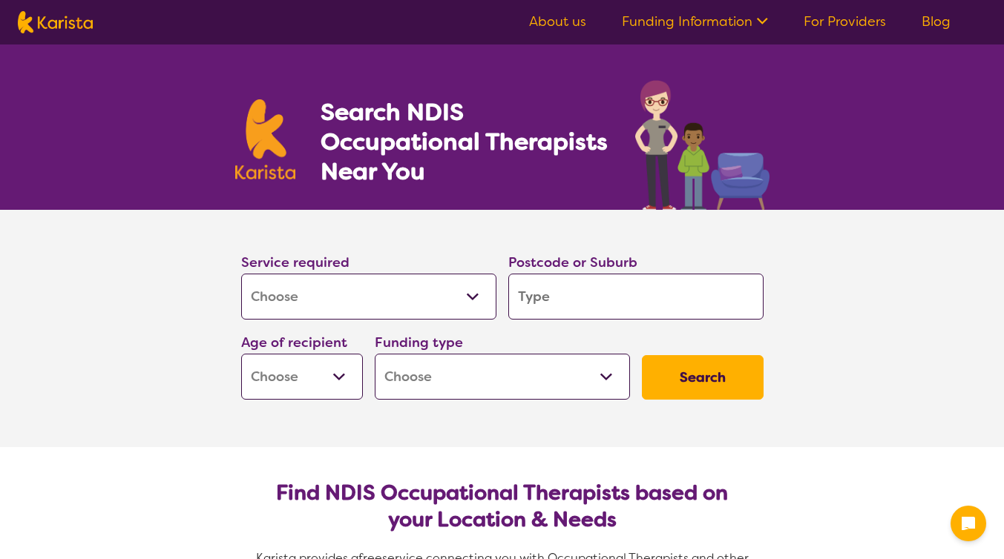
select select "[MEDICAL_DATA]"
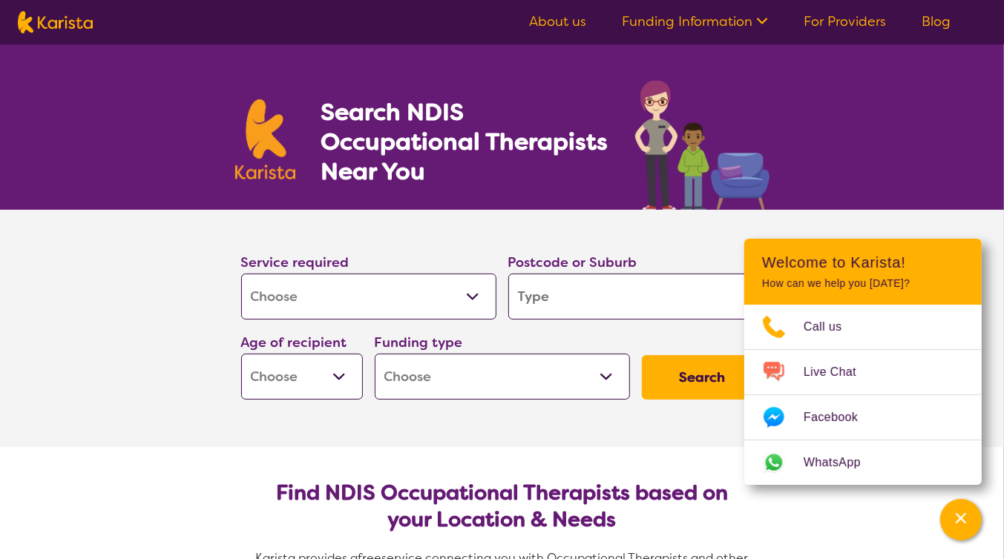
click at [597, 302] on input "search" at bounding box center [635, 297] width 255 height 46
type input "4"
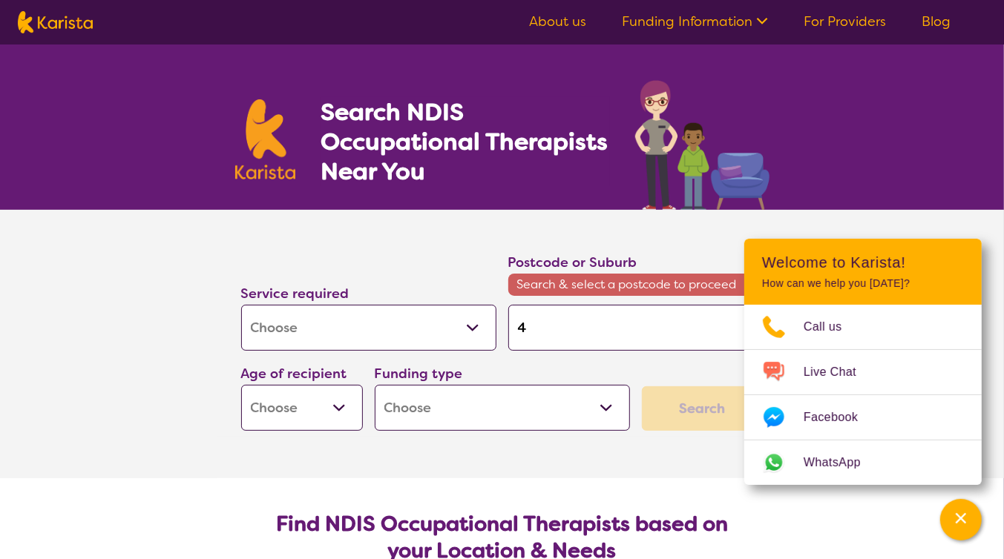
type input "43"
type input "430"
type input "4306"
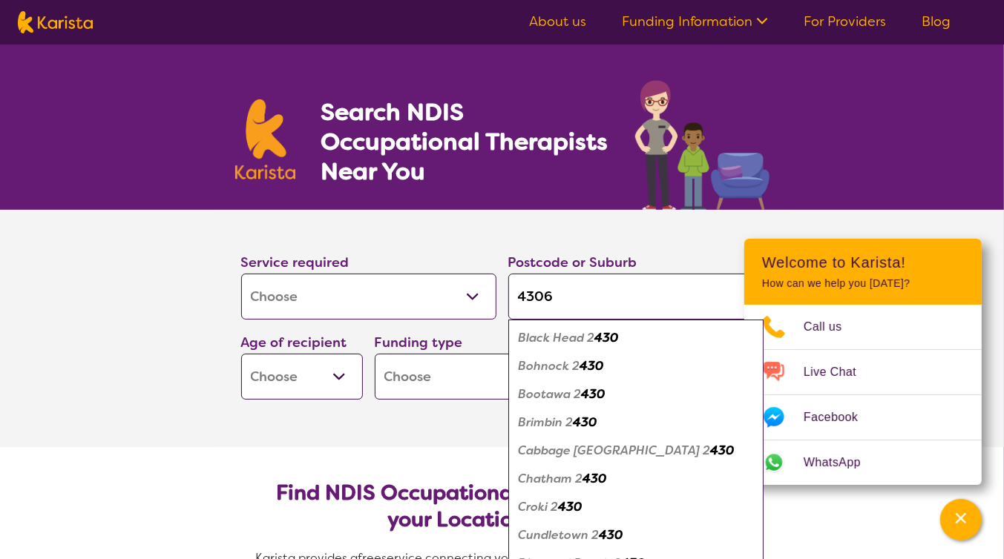
type input "4306"
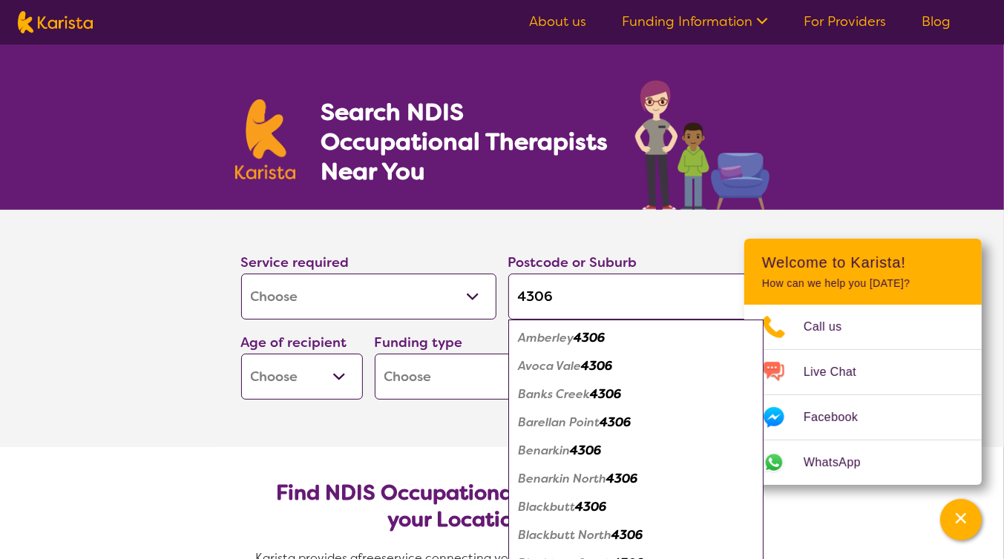
type input "4306"
click at [335, 378] on select "Early Childhood - 0 to 9 Child - 10 to 11 Adolescent - 12 to 17 Adult - 18 to 6…" at bounding box center [302, 377] width 122 height 46
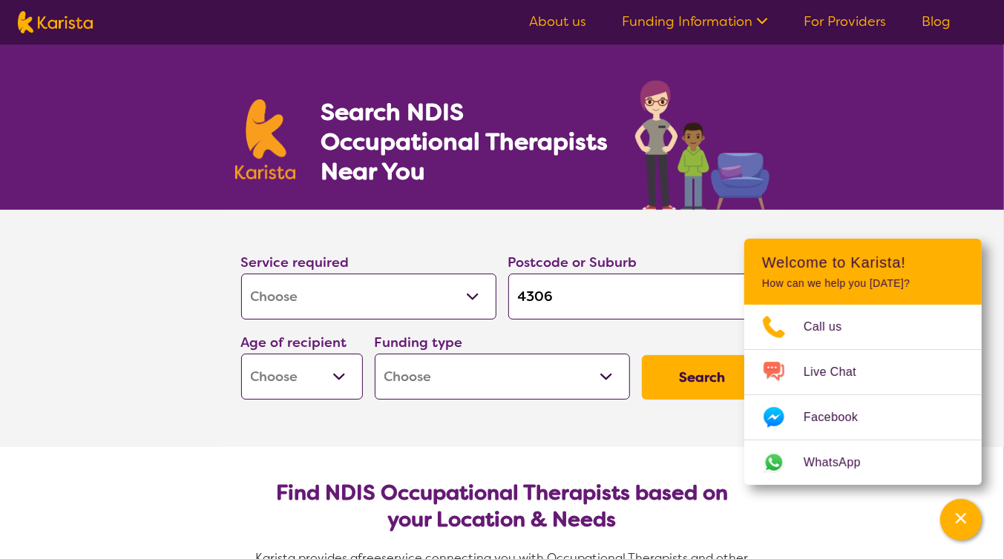
select select "AG"
click at [241, 354] on select "Early Childhood - 0 to 9 Child - 10 to 11 Adolescent - 12 to 17 Adult - 18 to 6…" at bounding box center [302, 377] width 122 height 46
select select "AG"
click at [602, 375] on select "Home Care Package (HCP) National Disability Insurance Scheme (NDIS) I don't know" at bounding box center [502, 377] width 255 height 46
select select "HCP"
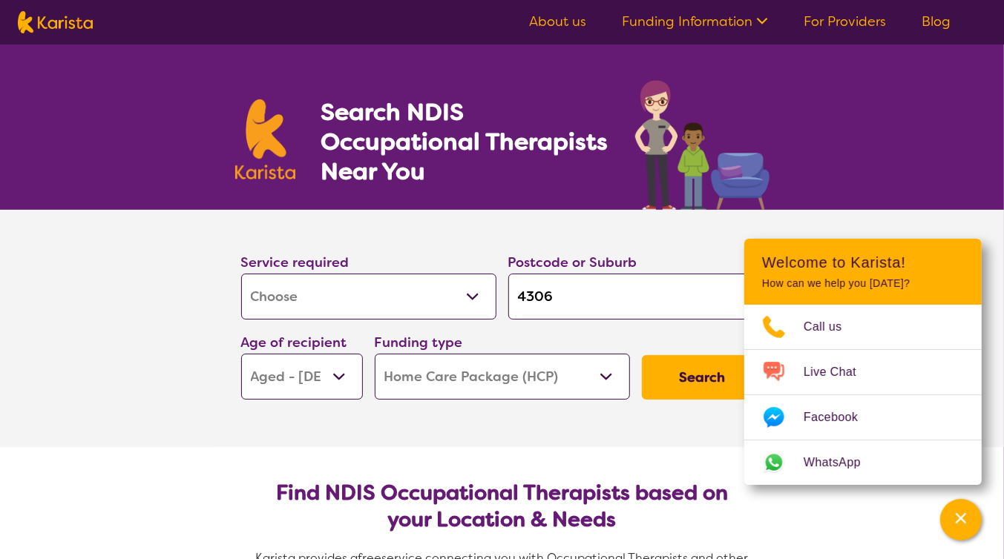
click at [375, 354] on select "Home Care Package (HCP) National Disability Insurance Scheme (NDIS) I don't know" at bounding box center [502, 377] width 255 height 46
select select "HCP"
click at [690, 378] on button "Search" at bounding box center [703, 377] width 122 height 45
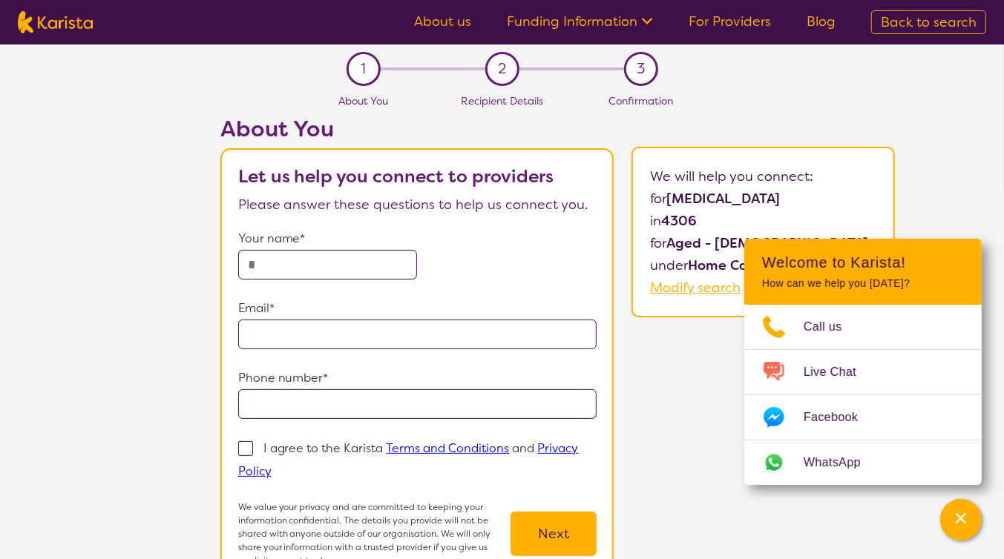
click at [255, 266] on input "text" at bounding box center [328, 265] width 180 height 30
type input "*****"
click at [257, 334] on input "email" at bounding box center [417, 335] width 359 height 30
type input "**********"
click at [255, 410] on input "tel" at bounding box center [417, 405] width 359 height 30
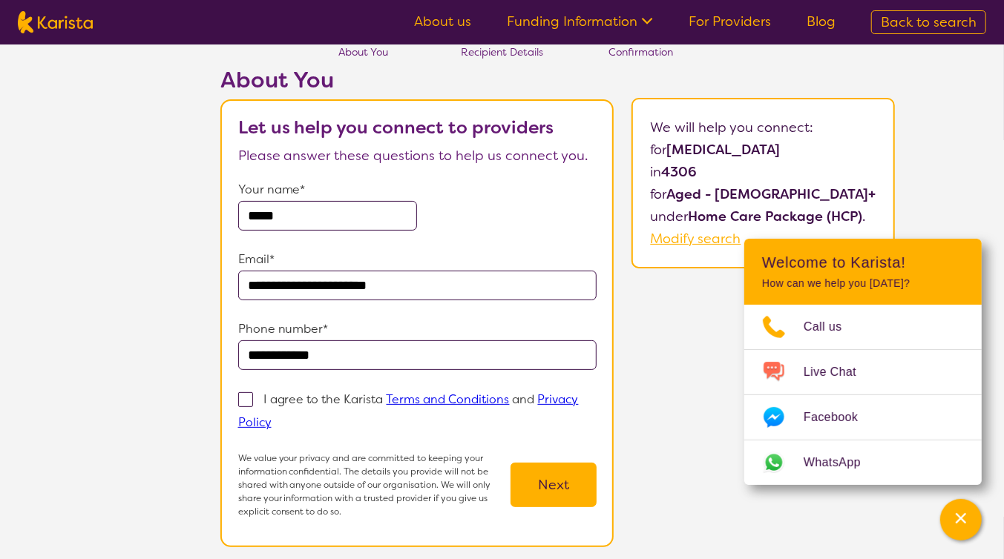
scroll to position [74, 0]
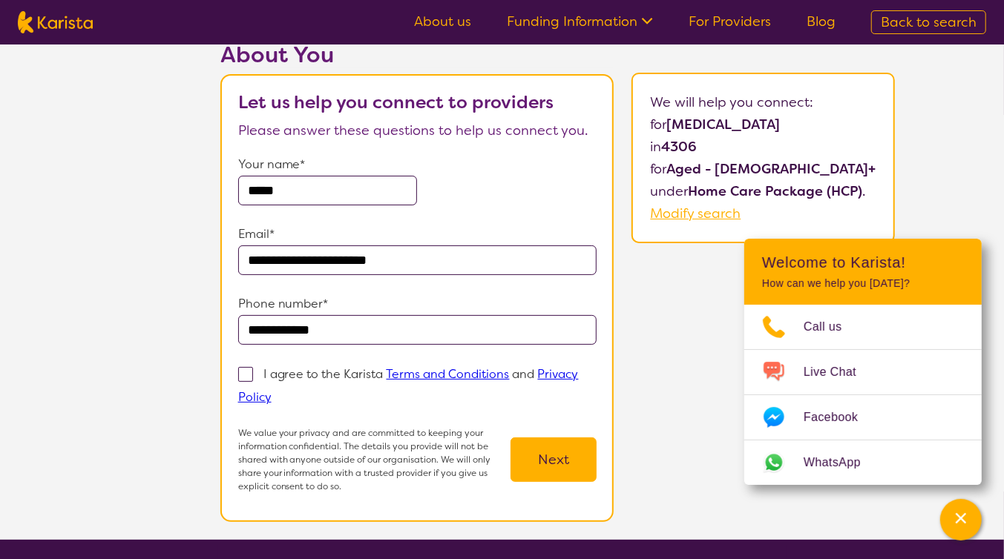
type input "**********"
click at [248, 375] on span at bounding box center [245, 374] width 15 height 15
click at [272, 392] on input "I agree to the Karista Terms and Conditions and Privacy Policy" at bounding box center [277, 397] width 10 height 10
checkbox input "true"
click at [559, 462] on button "Next" at bounding box center [553, 460] width 86 height 45
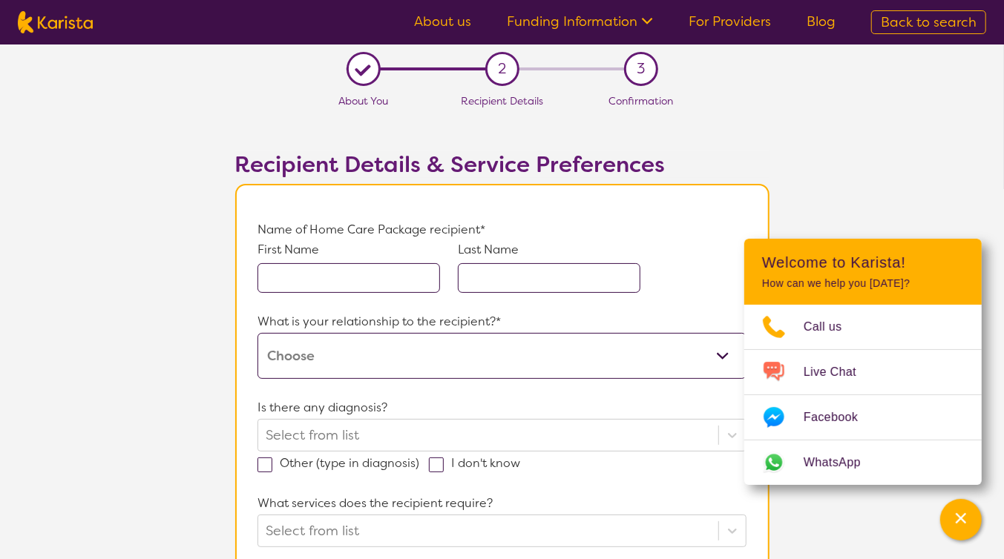
click at [288, 282] on input "text" at bounding box center [348, 278] width 183 height 30
type input "[PERSON_NAME]"
click at [482, 280] on input "text" at bounding box center [549, 278] width 183 height 30
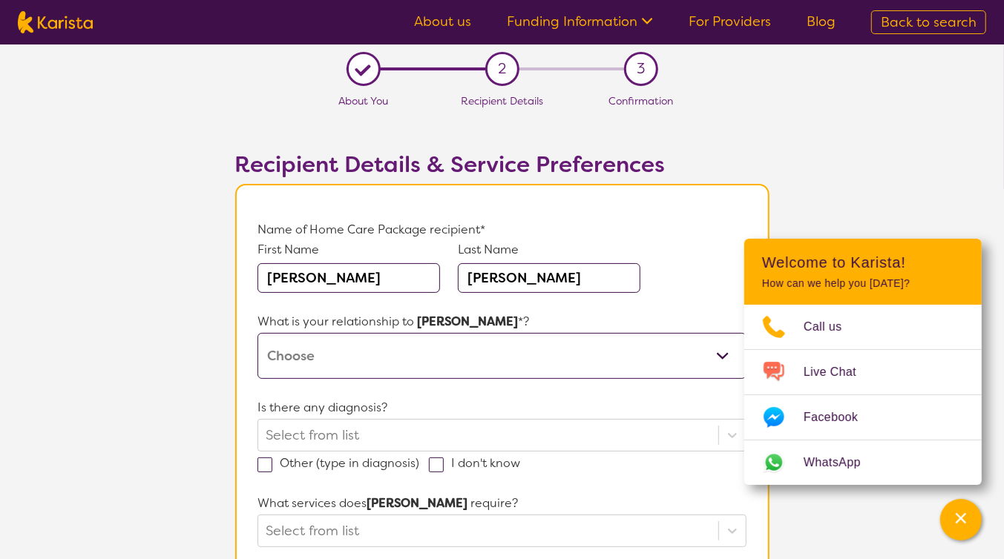
type input "[PERSON_NAME]"
click at [726, 358] on select "This request is for myself I am their parent I am their child I am their spouse…" at bounding box center [501, 356] width 488 height 46
select select "This request is for myself"
click at [257, 333] on select "This request is for myself I am their parent I am their child I am their spouse…" at bounding box center [501, 356] width 488 height 46
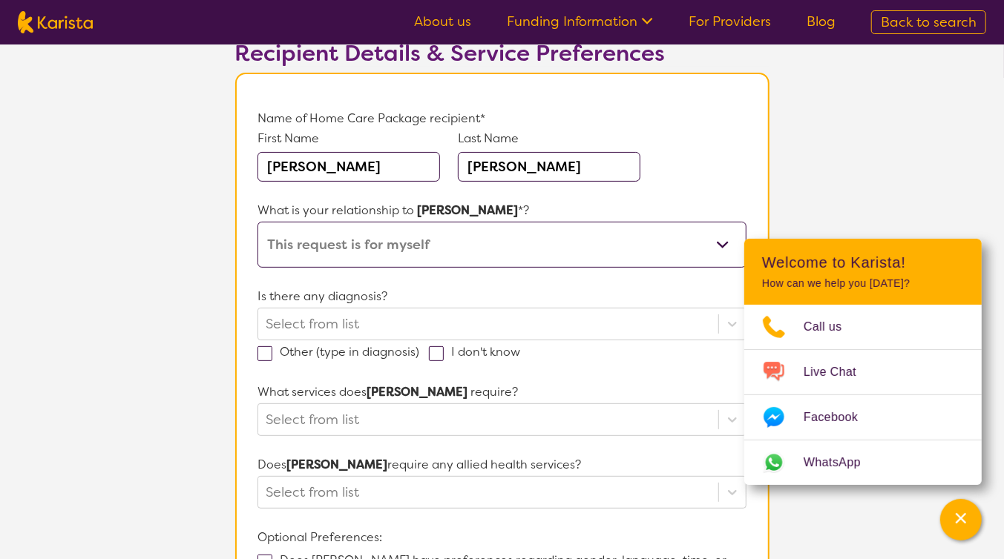
scroll to position [148, 0]
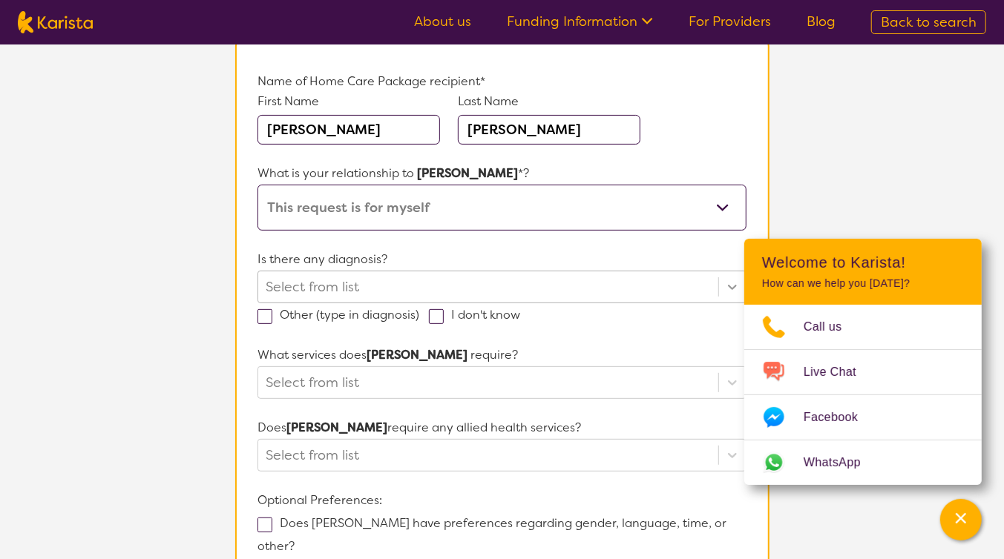
click at [732, 289] on icon at bounding box center [732, 287] width 15 height 15
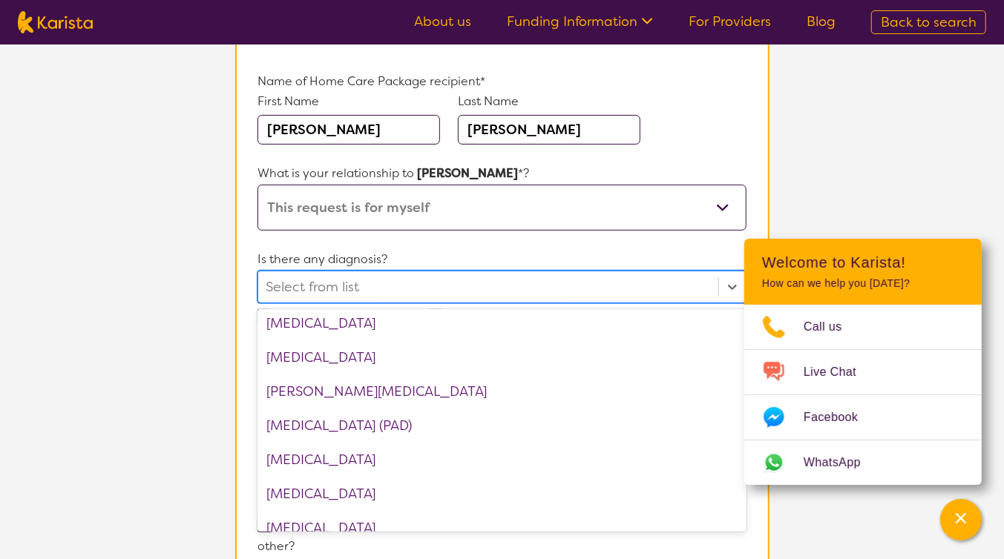
scroll to position [2226, 0]
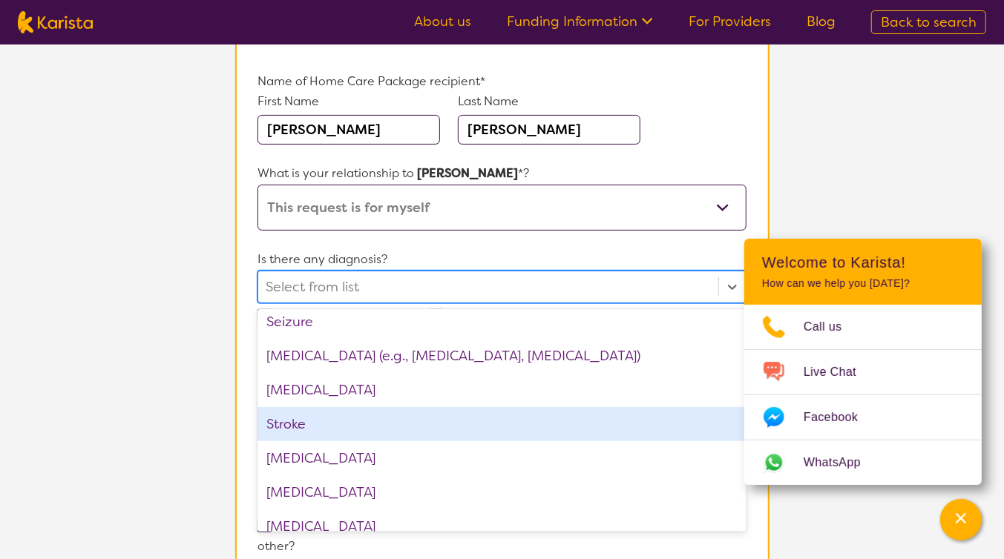
click at [312, 425] on div "Stroke" at bounding box center [501, 424] width 488 height 34
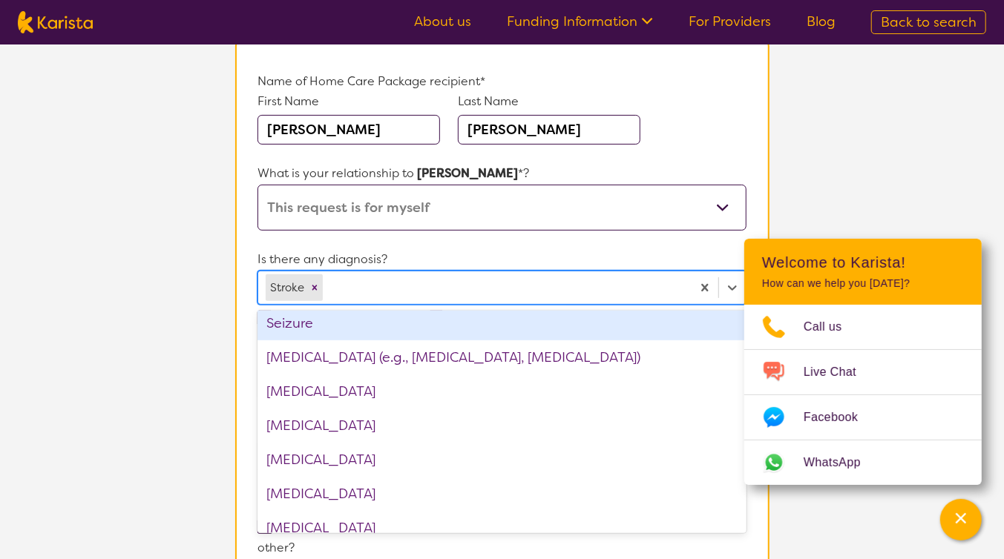
click at [961, 137] on section "L About You 2 Recipient Details 3 Confirmation Recipient Details & Service Pref…" at bounding box center [502, 341] width 1004 height 891
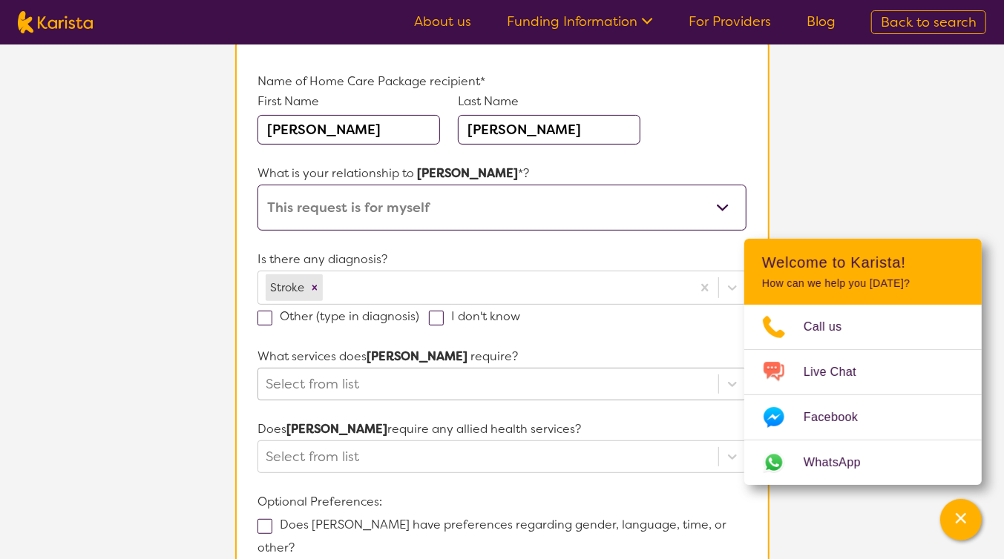
click at [273, 384] on div "Select from list" at bounding box center [501, 384] width 488 height 33
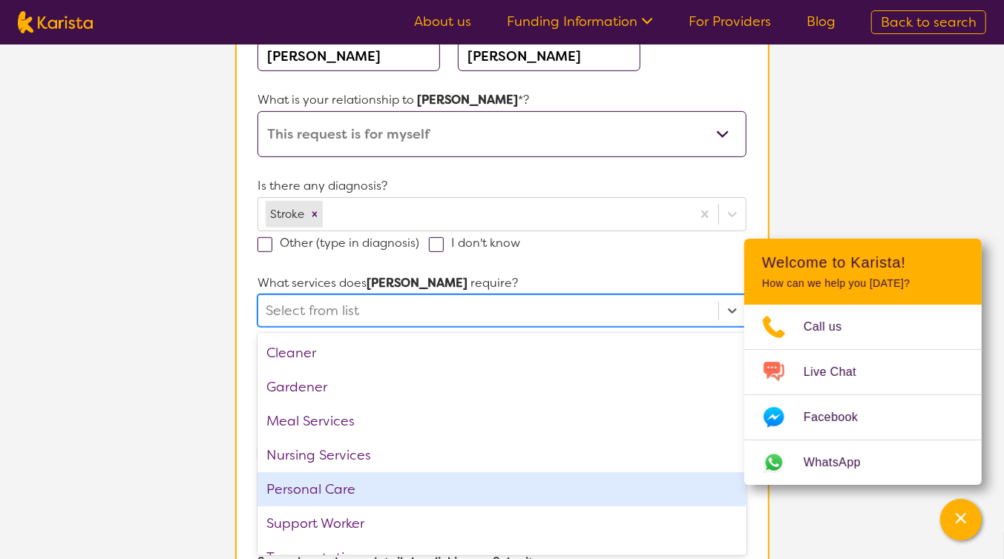
scroll to position [22, 0]
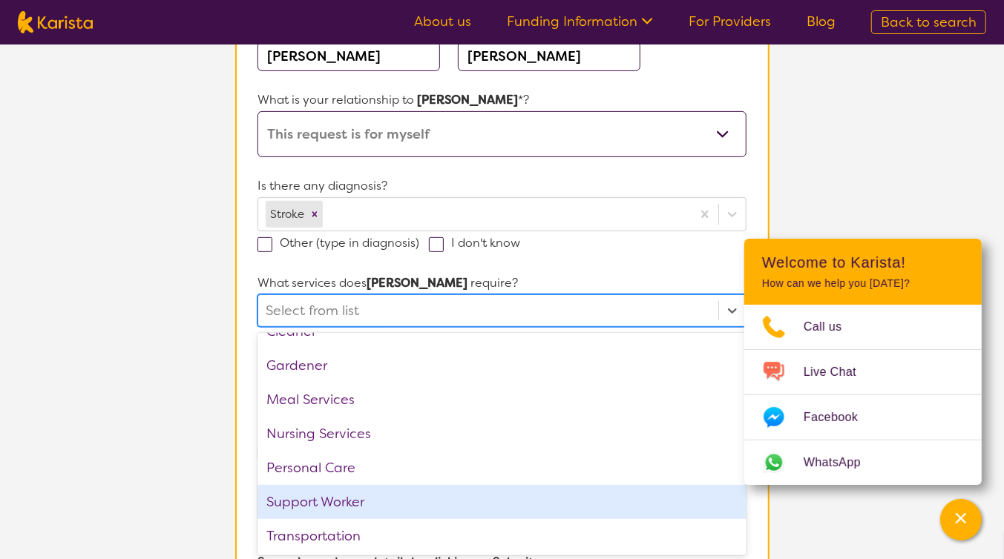
click at [420, 499] on div "Support Worker" at bounding box center [501, 502] width 488 height 34
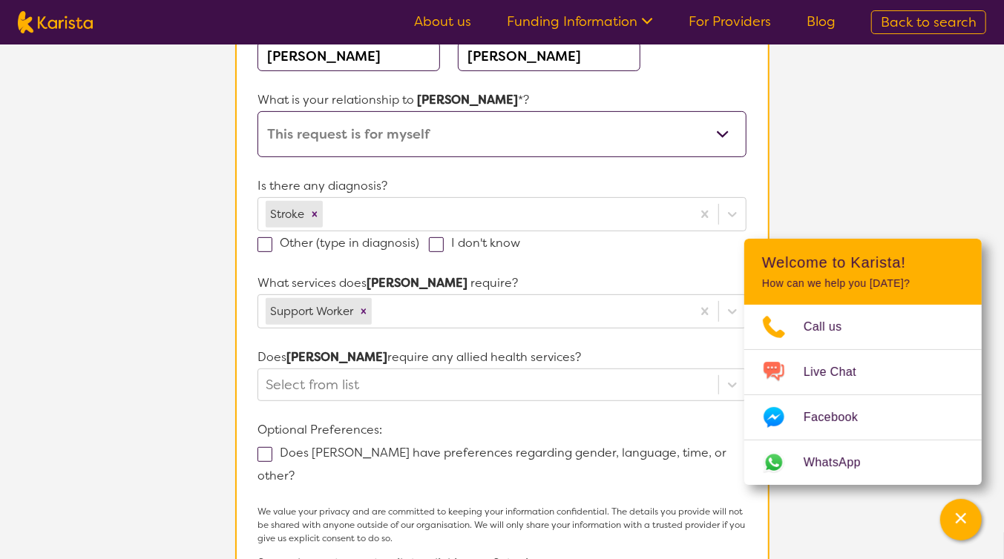
click at [875, 121] on section "L About You 2 Recipient Details 3 Confirmation Recipient Details & Service Pref…" at bounding box center [502, 269] width 1004 height 893
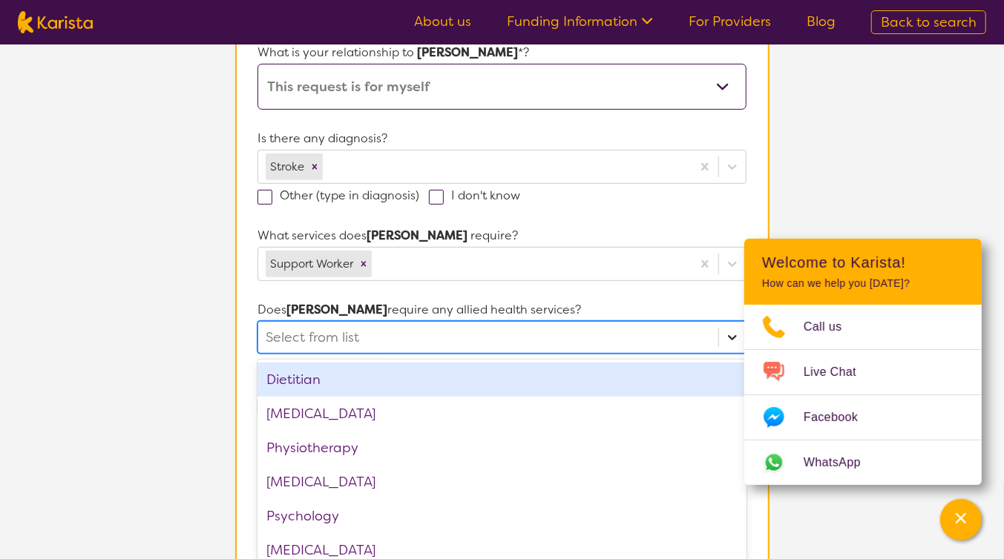
click at [729, 354] on div "option Dietitian focused, 1 of 6. 6 results available. Use Up and Down to choos…" at bounding box center [501, 337] width 488 height 33
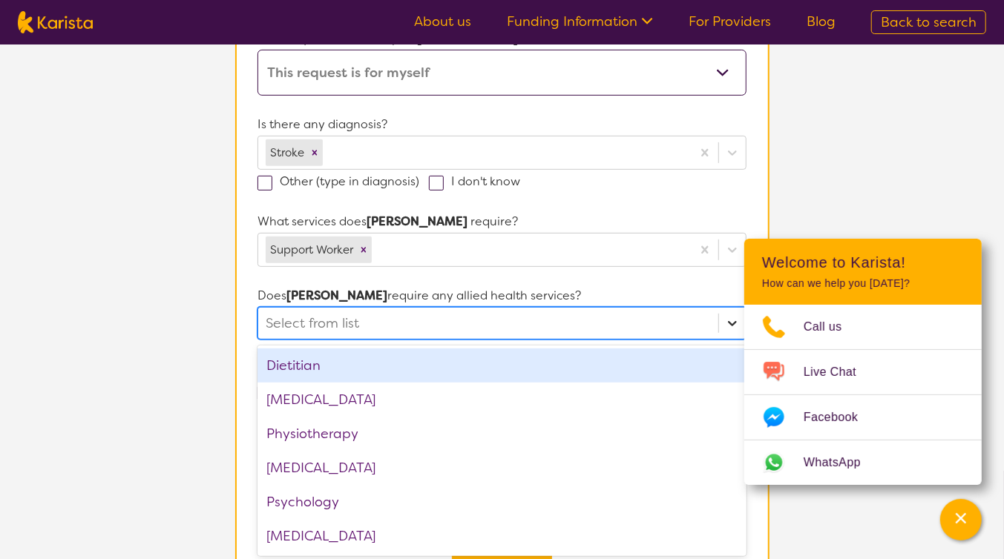
scroll to position [283, 0]
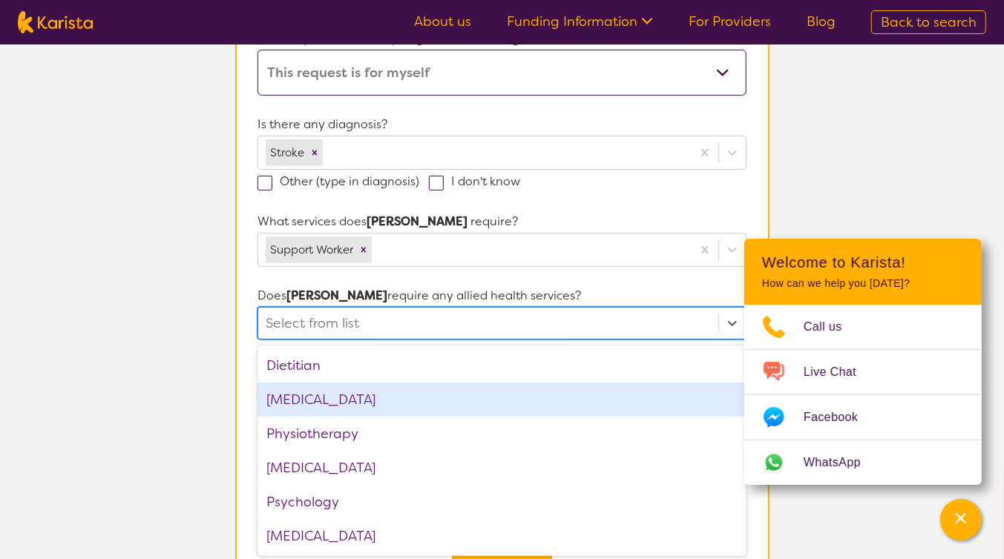
click at [386, 400] on div "[MEDICAL_DATA]" at bounding box center [501, 400] width 488 height 34
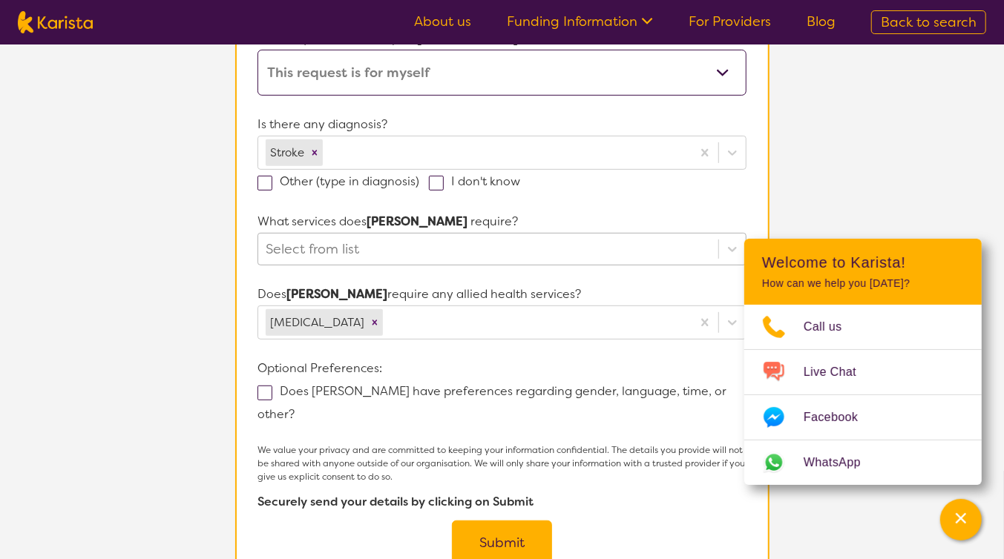
click at [265, 391] on span at bounding box center [264, 393] width 15 height 15
click at [295, 409] on input "Does [PERSON_NAME] have preferences regarding gender, language, time, or other?" at bounding box center [300, 414] width 10 height 10
checkbox input "true"
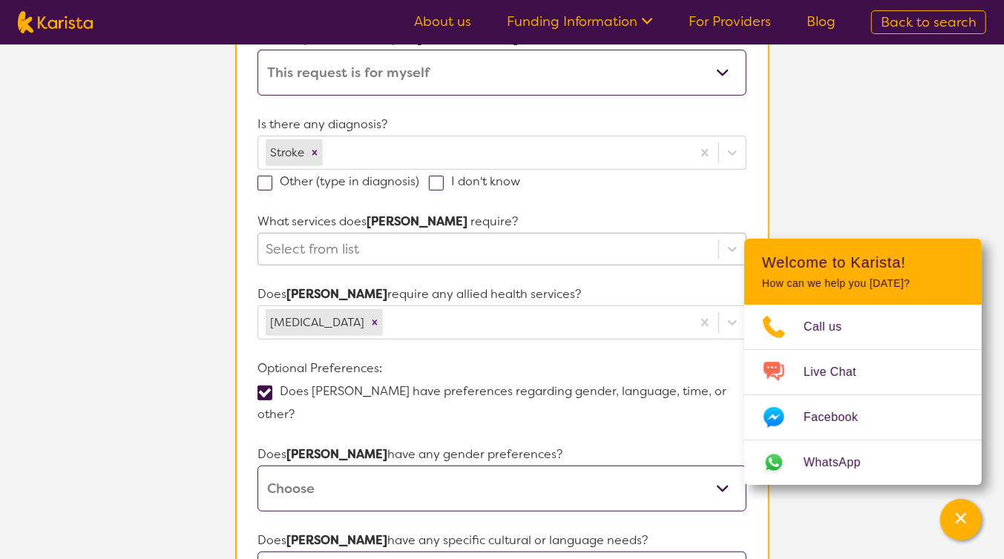
click at [723, 466] on select "[DEMOGRAPHIC_DATA] [DEMOGRAPHIC_DATA] Other No Preference" at bounding box center [501, 489] width 488 height 46
select select "No preference"
click at [257, 466] on select "[DEMOGRAPHIC_DATA] [DEMOGRAPHIC_DATA] Other No Preference" at bounding box center [501, 489] width 488 height 46
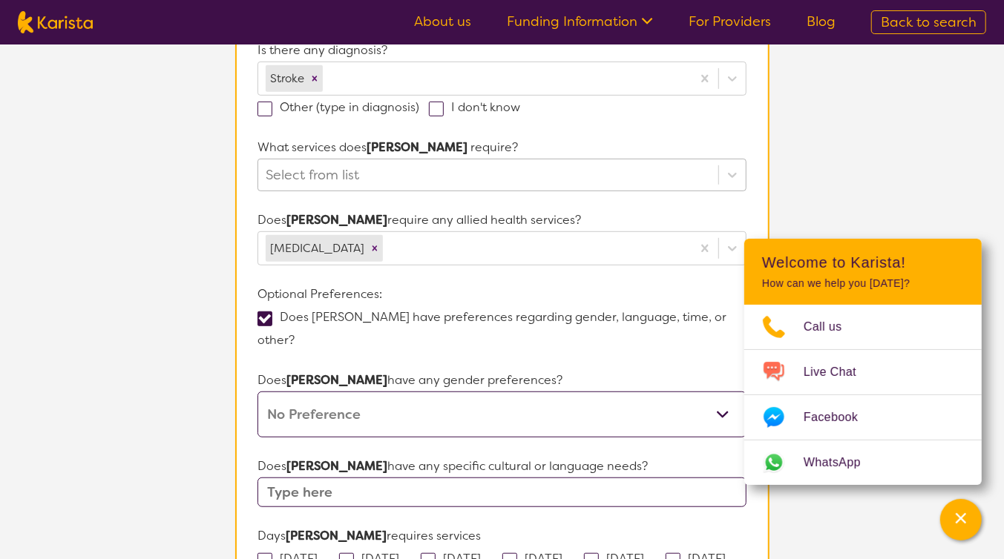
click at [732, 478] on input "text" at bounding box center [501, 493] width 488 height 30
drag, startPoint x: 924, startPoint y: 256, endPoint x: 921, endPoint y: 246, distance: 10.1
click at [921, 246] on header "Welcome to Karista! How can we help you [DATE]?" at bounding box center [862, 272] width 237 height 66
click at [961, 519] on icon "Channel Menu" at bounding box center [961, 518] width 10 height 10
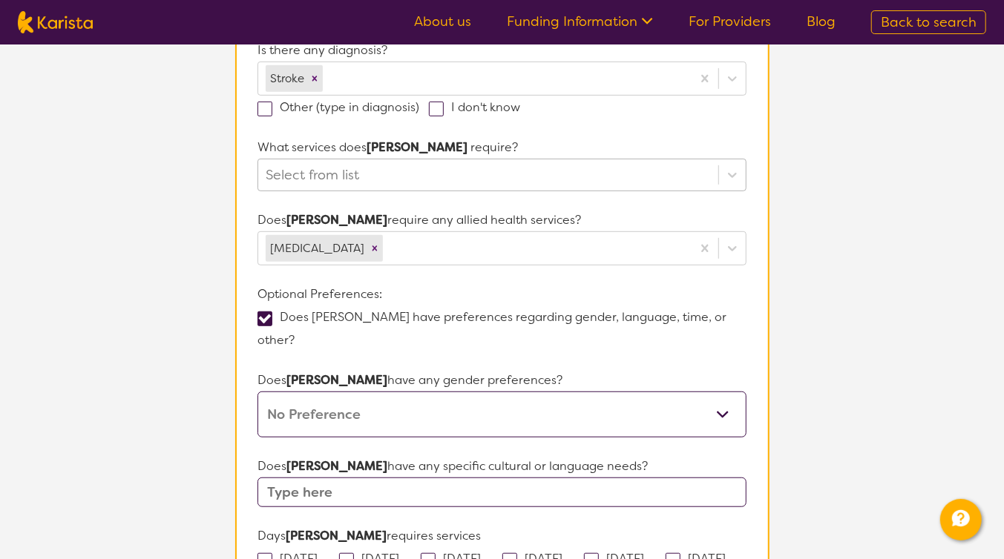
click at [274, 478] on input "text" at bounding box center [501, 493] width 488 height 30
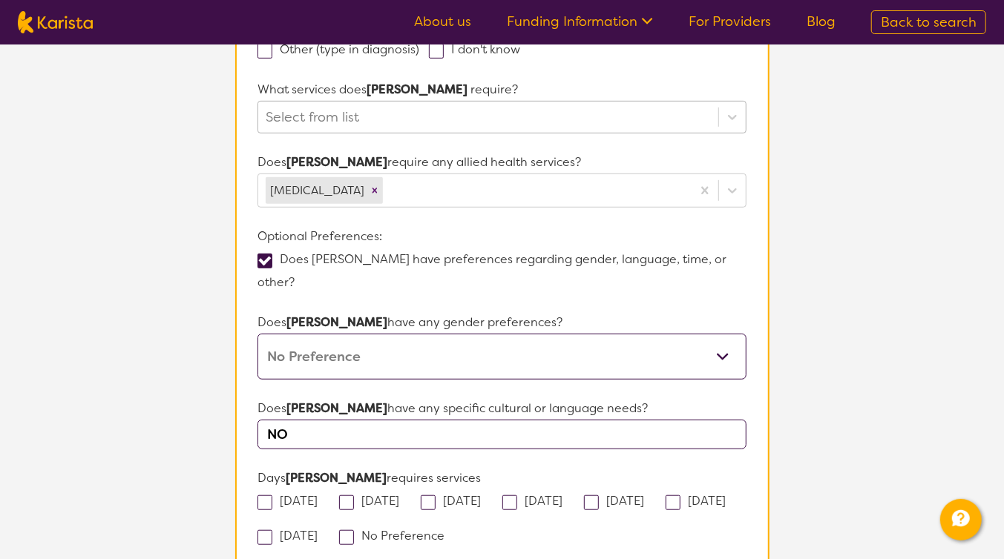
scroll to position [580, 0]
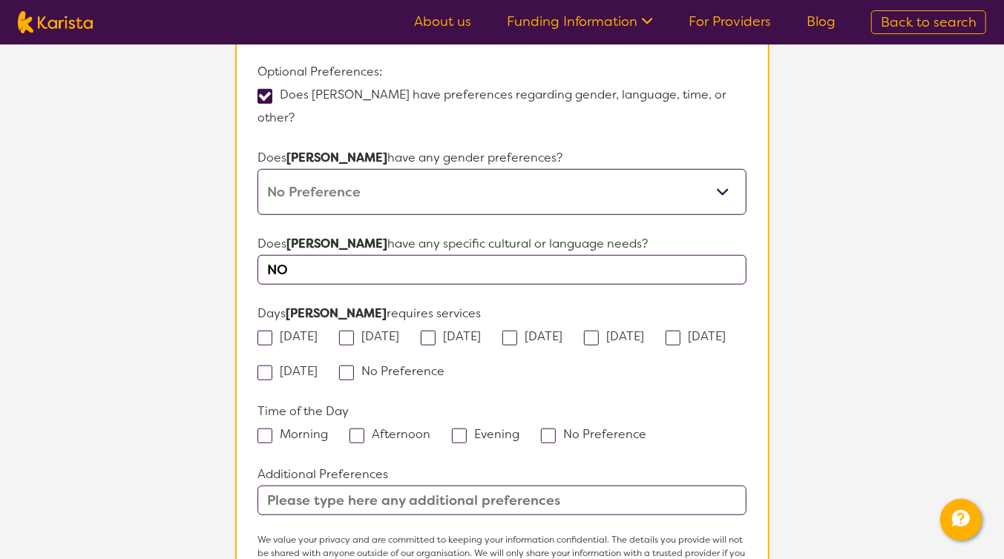
type input "NO"
click at [270, 486] on input "text" at bounding box center [501, 501] width 488 height 30
click at [579, 486] on input "Need an OT to review home have Referral Code" at bounding box center [501, 501] width 488 height 30
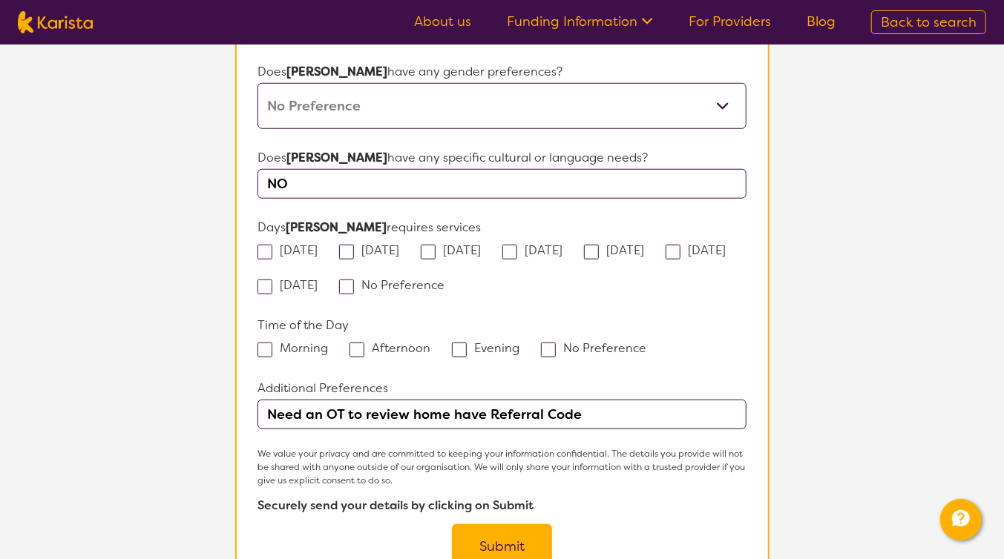
scroll to position [654, 0]
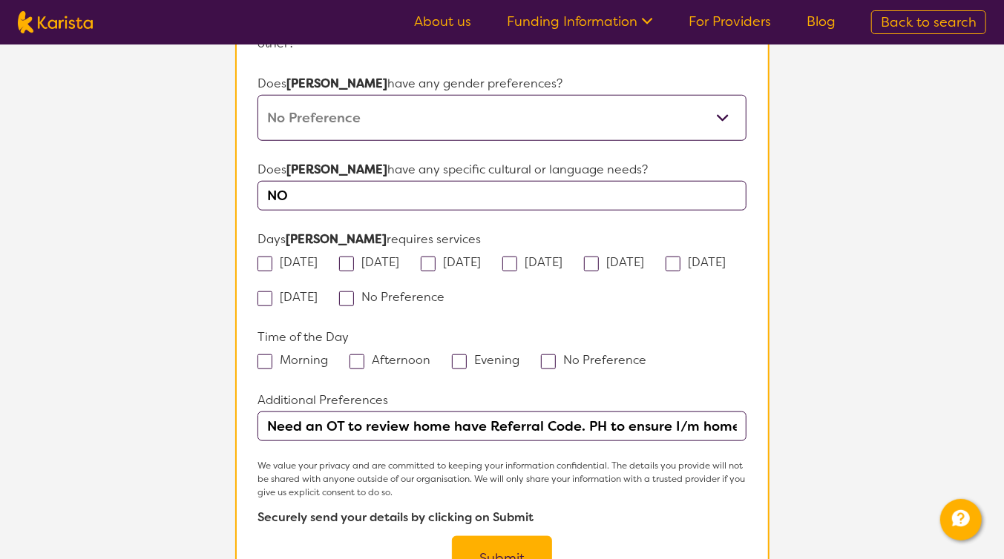
click at [681, 412] on input "Need an OT to review home have Referral Code. PH to ensure I/m home" at bounding box center [501, 427] width 488 height 30
click at [728, 412] on input "Need an OT to review home have Referral Code. PH to ensure I'm home" at bounding box center [501, 427] width 488 height 30
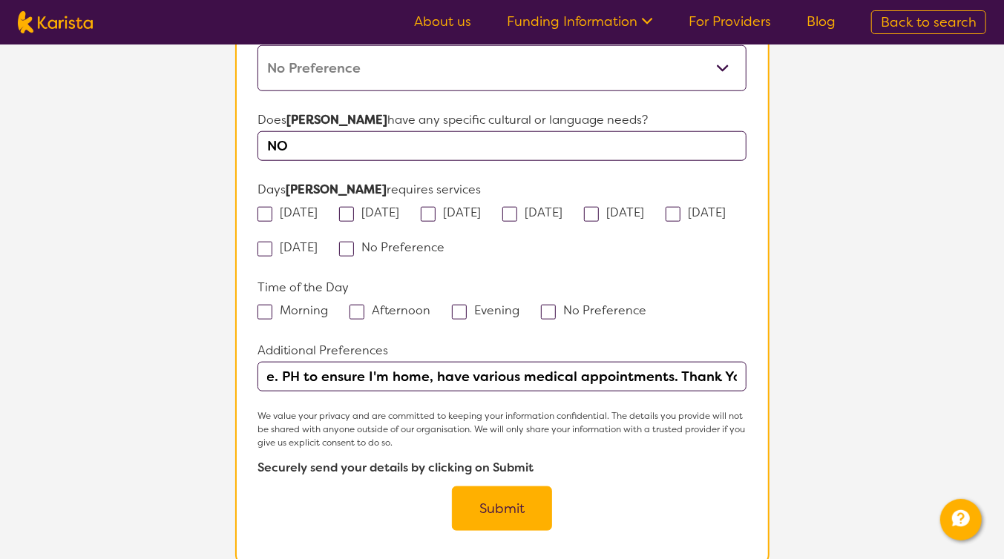
scroll to position [951, 0]
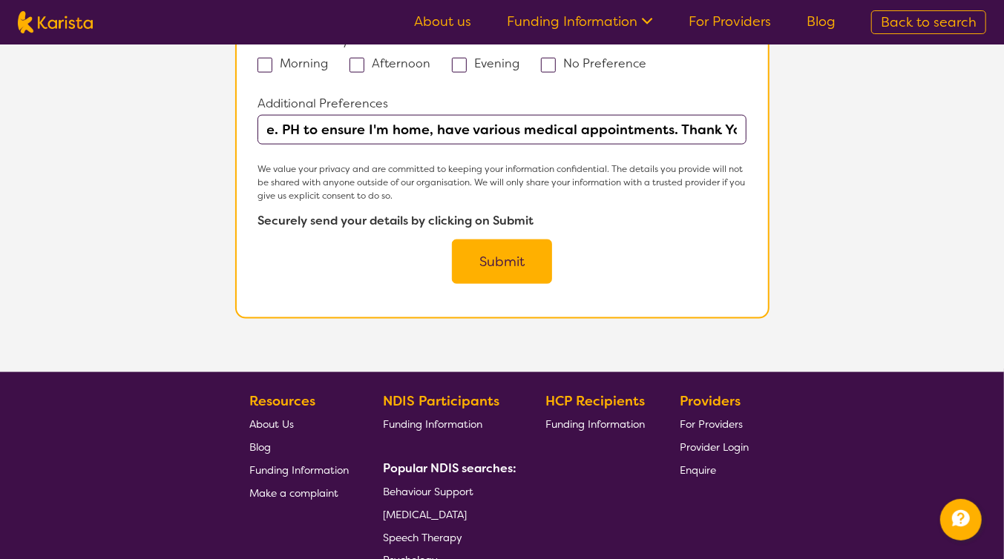
type input "Need an OT to review home have Referral Code. PH to ensure I'm home, have vario…"
click at [496, 240] on button "Submit" at bounding box center [502, 262] width 100 height 45
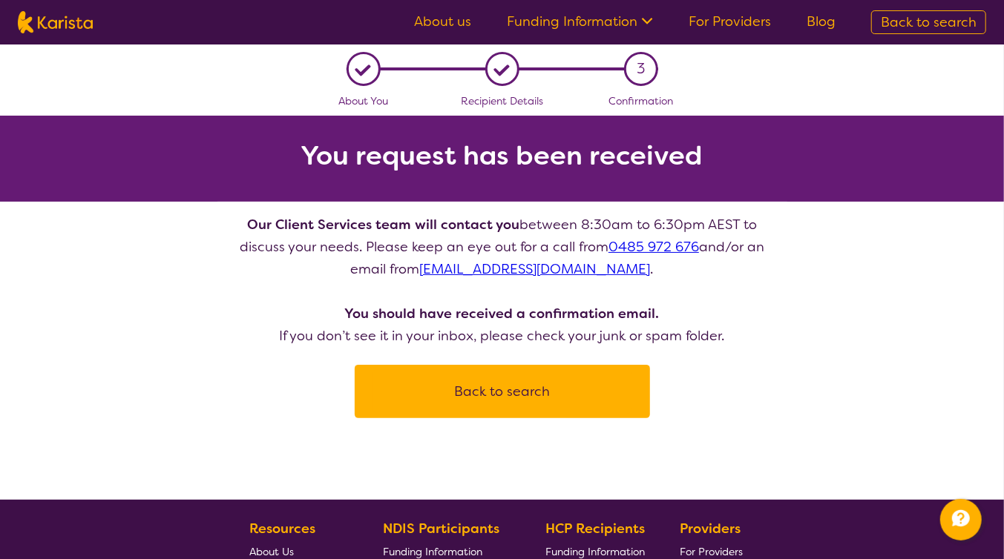
click at [570, 22] on link "Funding Information" at bounding box center [580, 22] width 146 height 18
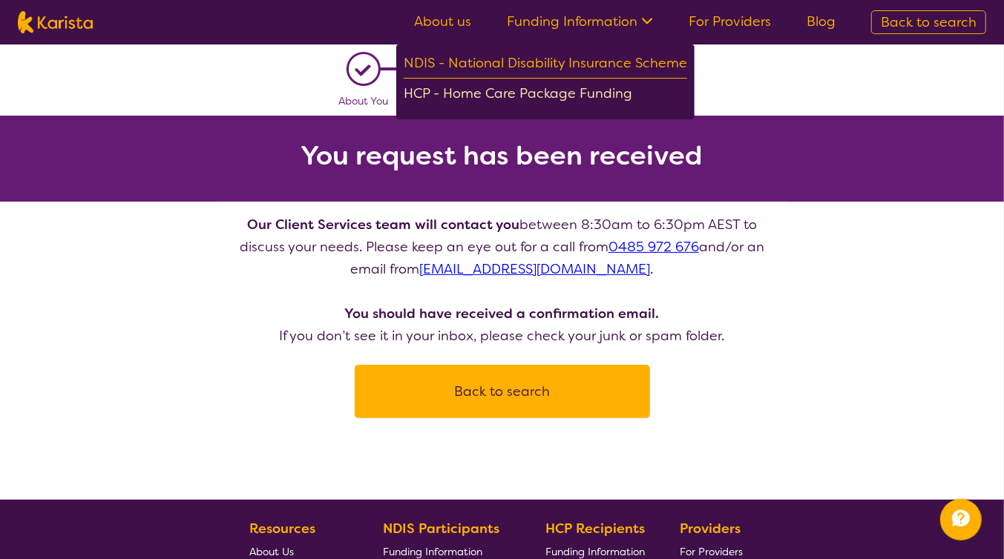
click at [561, 97] on div "HCP - Home Care Package Funding" at bounding box center [545, 95] width 283 height 26
